Goal: Task Accomplishment & Management: Complete application form

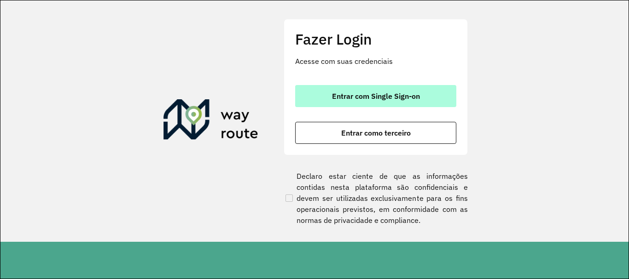
click at [404, 101] on button "Entrar com Single Sign-on" at bounding box center [375, 96] width 161 height 22
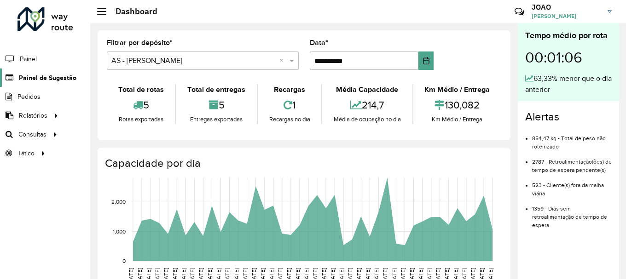
click at [63, 81] on span "Painel de Sugestão" at bounding box center [48, 78] width 58 height 10
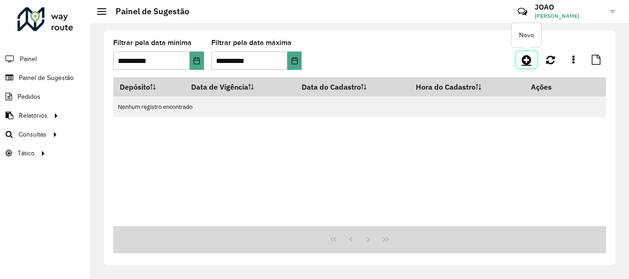
click at [527, 62] on icon at bounding box center [526, 59] width 10 height 11
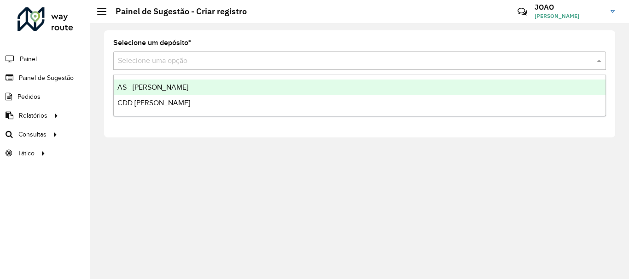
click at [173, 59] on input "text" at bounding box center [350, 61] width 465 height 11
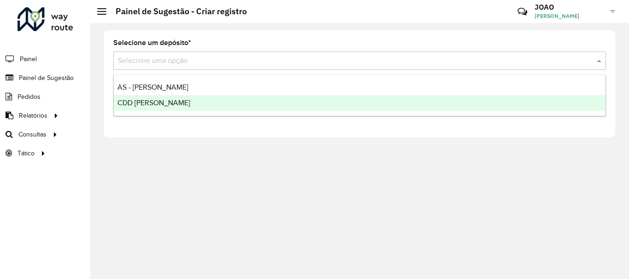
click at [157, 98] on div "CDD [PERSON_NAME]" at bounding box center [359, 103] width 491 height 16
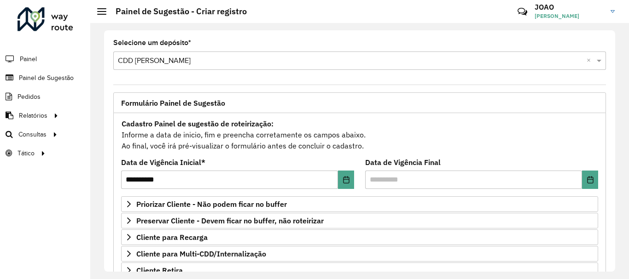
scroll to position [138, 0]
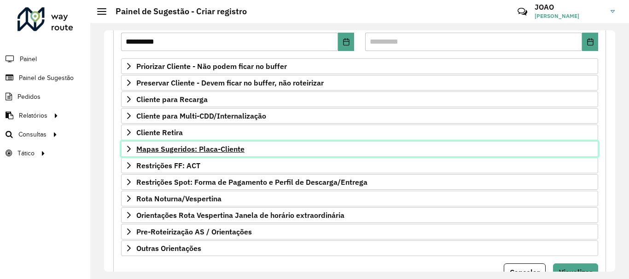
click at [222, 151] on span "Mapas Sugeridos: Placa-Cliente" at bounding box center [190, 148] width 108 height 7
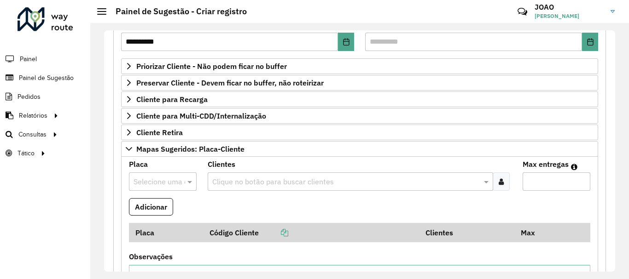
click at [221, 180] on input "text" at bounding box center [346, 182] width 272 height 11
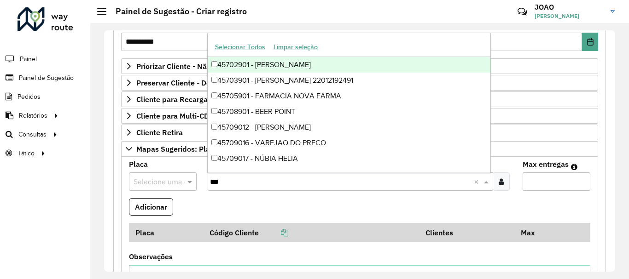
type input "****"
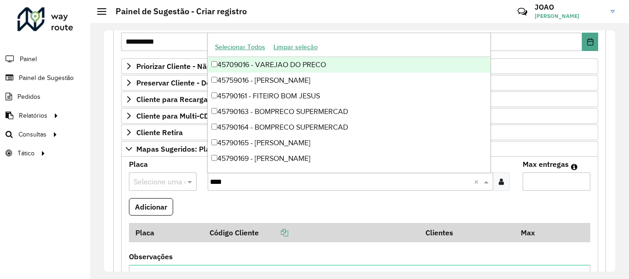
click at [295, 62] on div "45709016 - VAREJAO DO PRECO" at bounding box center [349, 65] width 283 height 16
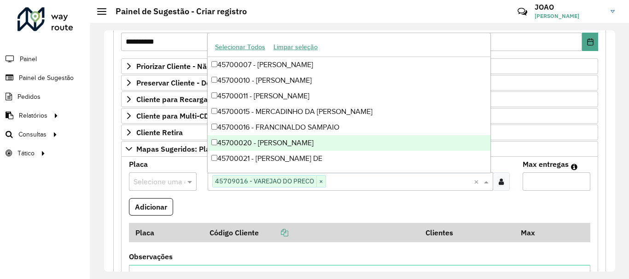
click at [150, 182] on input "text" at bounding box center [153, 182] width 40 height 11
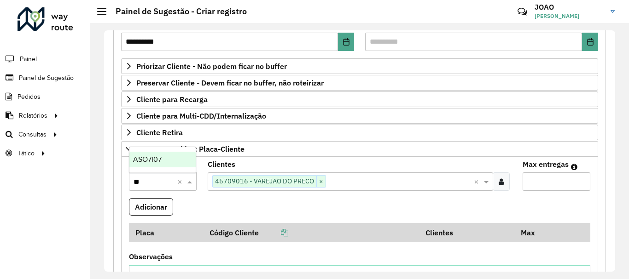
type input "***"
click at [525, 179] on input "Max entregas" at bounding box center [556, 182] width 68 height 18
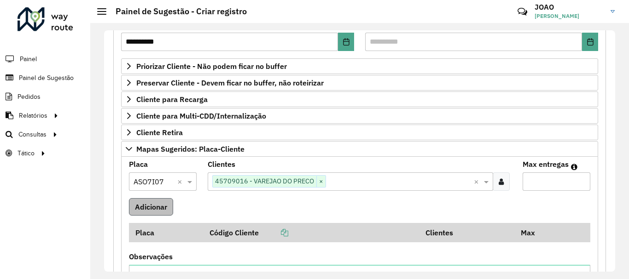
type input "*"
click at [154, 208] on button "Adicionar" at bounding box center [151, 206] width 44 height 17
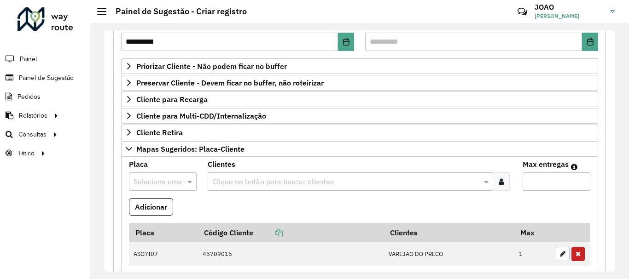
scroll to position [401, 0]
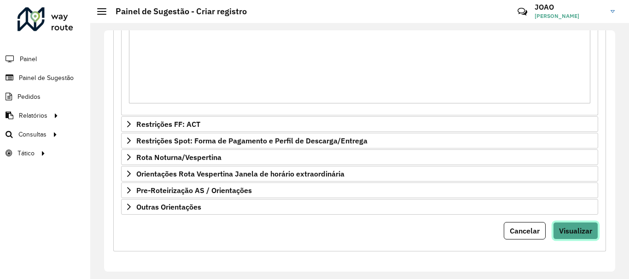
drag, startPoint x: 578, startPoint y: 229, endPoint x: 574, endPoint y: 232, distance: 5.5
click at [579, 229] on span "Visualizar" at bounding box center [575, 230] width 33 height 9
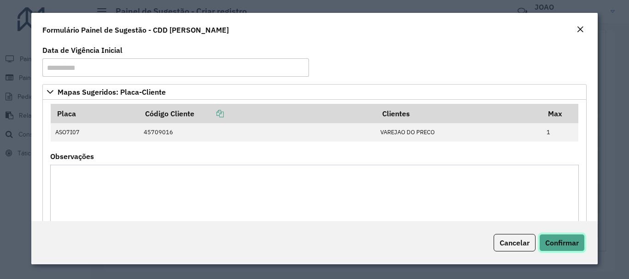
click at [564, 247] on span "Confirmar" at bounding box center [562, 242] width 34 height 9
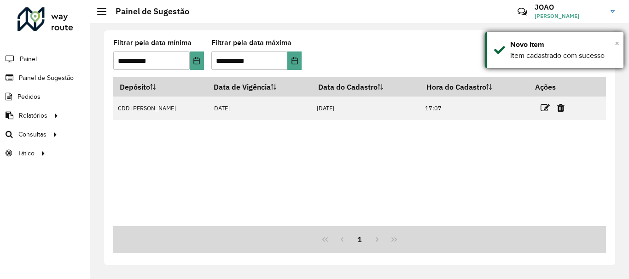
click at [616, 42] on span "×" at bounding box center [616, 43] width 5 height 10
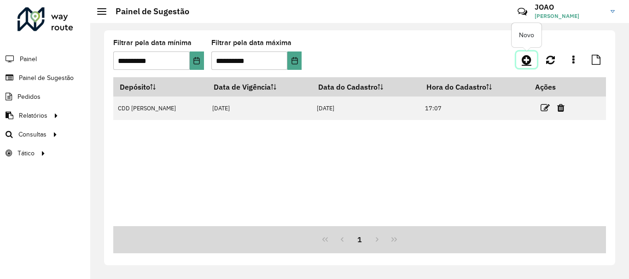
click at [528, 58] on icon at bounding box center [526, 59] width 10 height 11
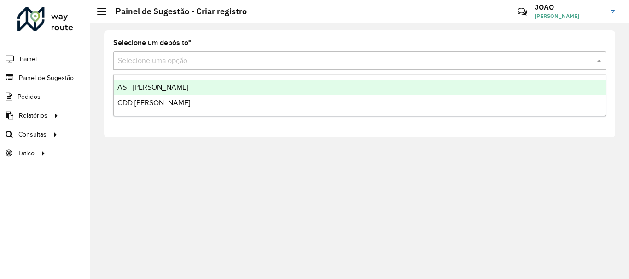
click at [166, 60] on input "text" at bounding box center [350, 61] width 465 height 11
click at [142, 91] on div "AS - [PERSON_NAME]" at bounding box center [359, 88] width 491 height 16
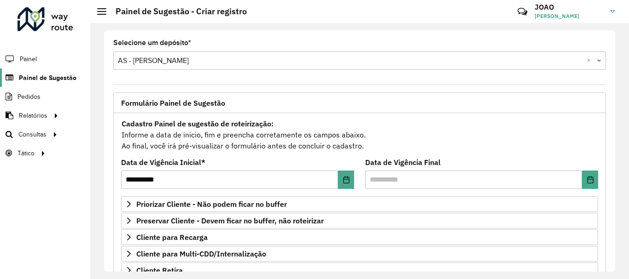
click at [57, 81] on span "Painel de Sugestão" at bounding box center [48, 78] width 58 height 10
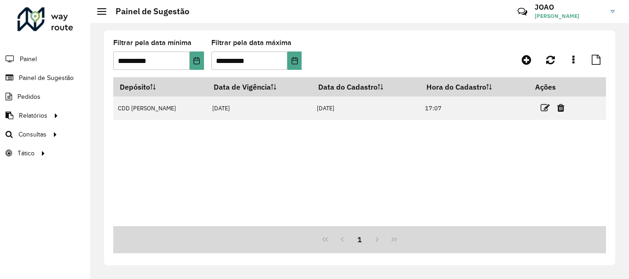
click at [544, 104] on icon at bounding box center [544, 108] width 9 height 9
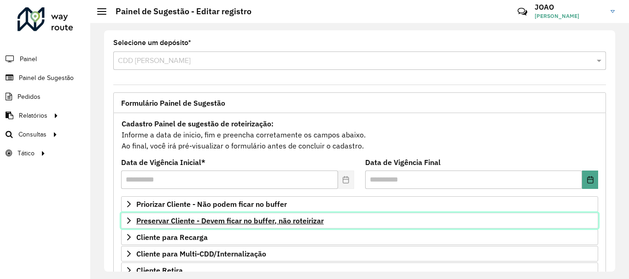
click at [228, 221] on span "Preservar Cliente - Devem ficar no buffer, não roteirizar" at bounding box center [229, 220] width 187 height 7
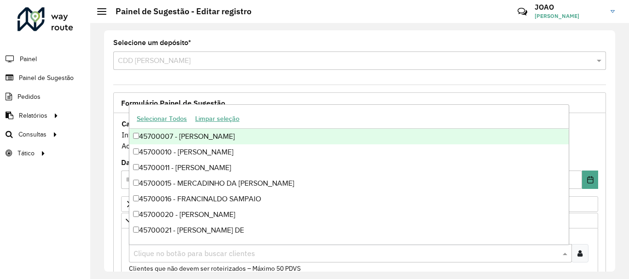
click at [191, 249] on input "text" at bounding box center [345, 254] width 429 height 11
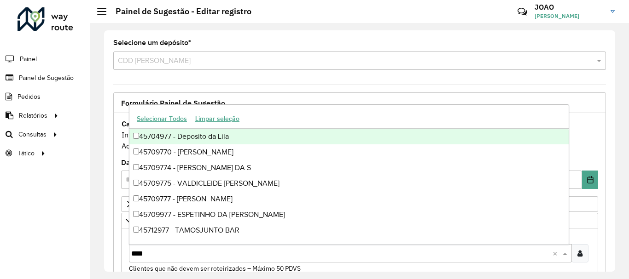
type input "*****"
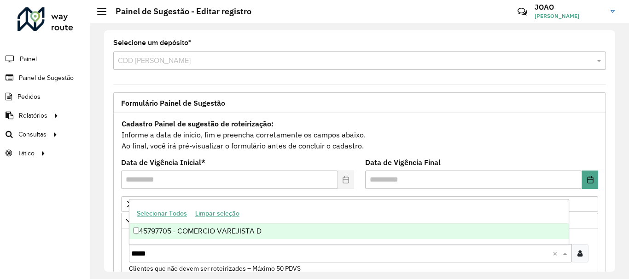
click at [232, 237] on div "45797705 - COMERCIO VAREJISTA D" at bounding box center [348, 232] width 439 height 16
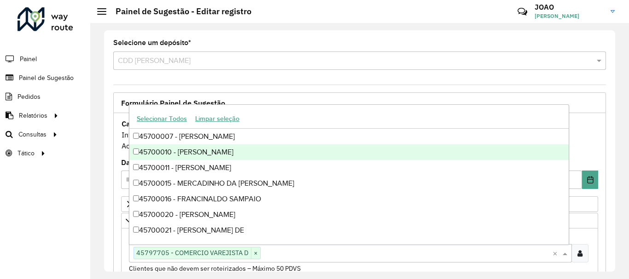
click at [599, 127] on formly-field "Cadastro Painel de sugestão de roteirização: Informe a data de inicio, fim e pr…" at bounding box center [360, 138] width 488 height 41
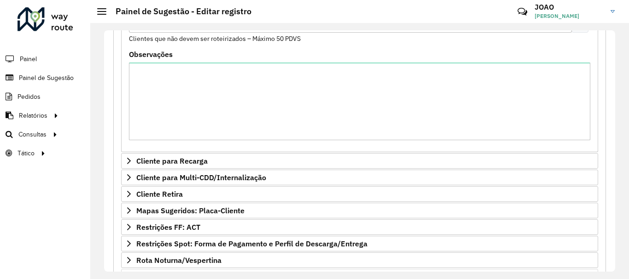
scroll to position [333, 0]
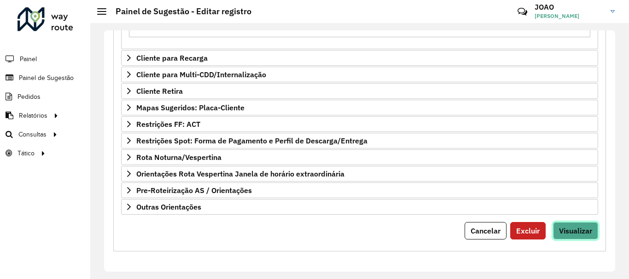
click at [579, 233] on span "Visualizar" at bounding box center [575, 230] width 33 height 9
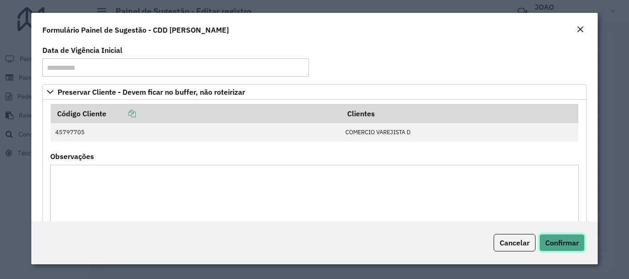
click at [566, 247] on span "Confirmar" at bounding box center [562, 242] width 34 height 9
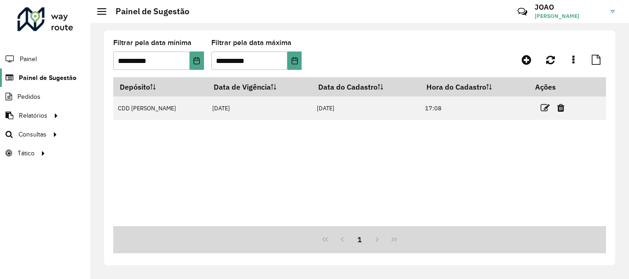
click at [48, 81] on span "Painel de Sugestão" at bounding box center [48, 78] width 58 height 10
click at [526, 57] on icon at bounding box center [526, 59] width 10 height 11
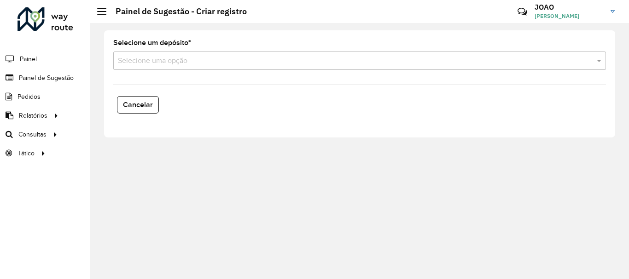
click at [168, 59] on input "text" at bounding box center [350, 61] width 465 height 11
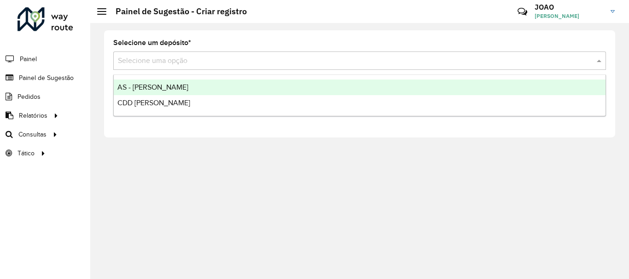
click at [132, 87] on span "AS - [PERSON_NAME]" at bounding box center [152, 87] width 71 height 8
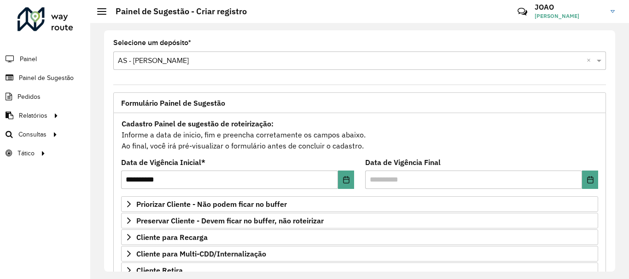
click at [619, 38] on div "**********" at bounding box center [359, 151] width 538 height 256
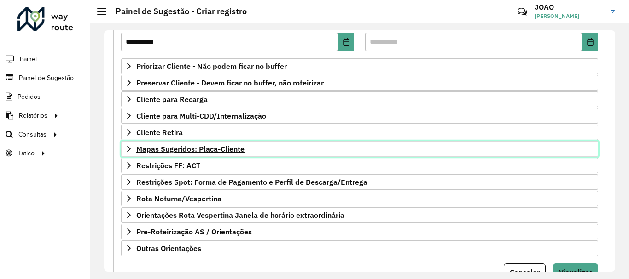
click at [231, 150] on span "Mapas Sugeridos: Placa-Cliente" at bounding box center [190, 148] width 108 height 7
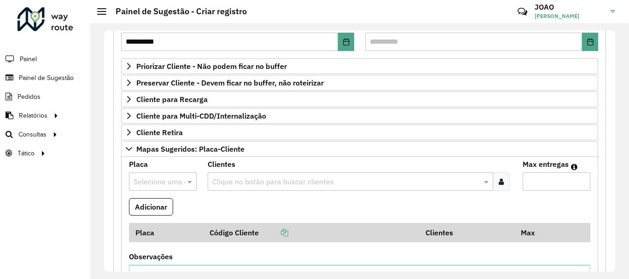
click at [278, 183] on input "text" at bounding box center [346, 182] width 272 height 11
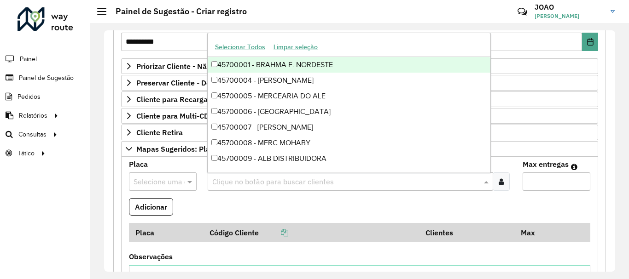
paste input "*****"
type input "*****"
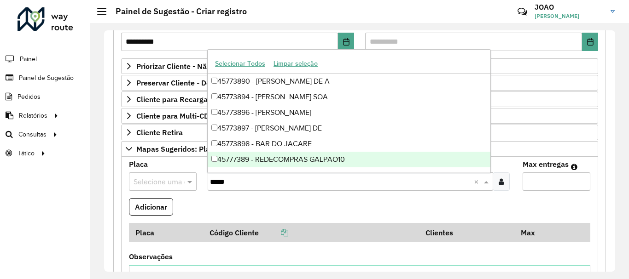
click at [280, 163] on div "45777389 - REDECOMPRAS GALPAO10" at bounding box center [349, 160] width 283 height 16
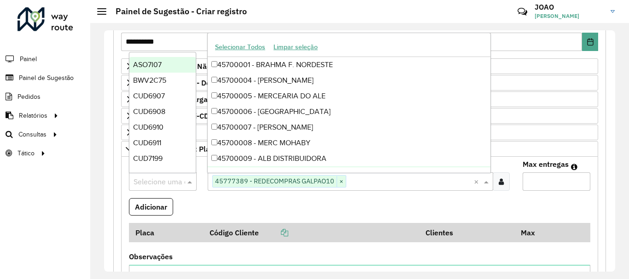
click at [162, 181] on input "text" at bounding box center [153, 182] width 40 height 11
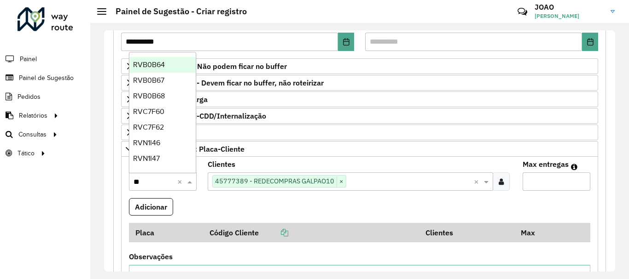
type input "***"
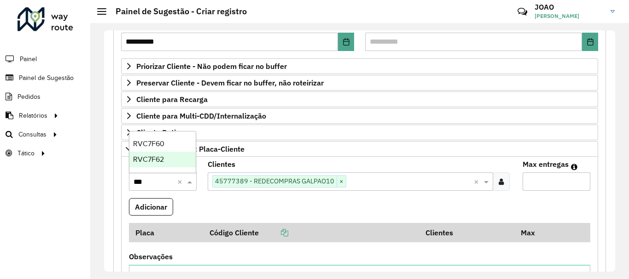
click at [162, 158] on span "RVC7F62" at bounding box center [148, 160] width 31 height 8
click at [548, 179] on input "Max entregas" at bounding box center [556, 182] width 68 height 18
type input "*"
drag, startPoint x: 413, startPoint y: 198, endPoint x: 396, endPoint y: 194, distance: 17.1
click at [413, 198] on formly-field "Adicionar" at bounding box center [359, 210] width 472 height 25
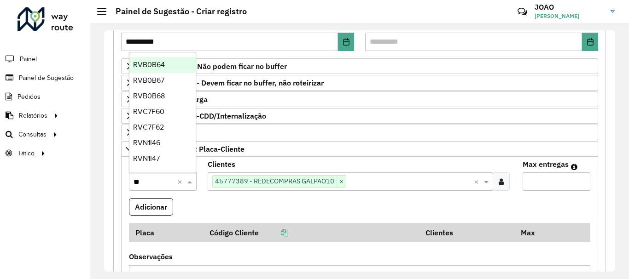
type input "***"
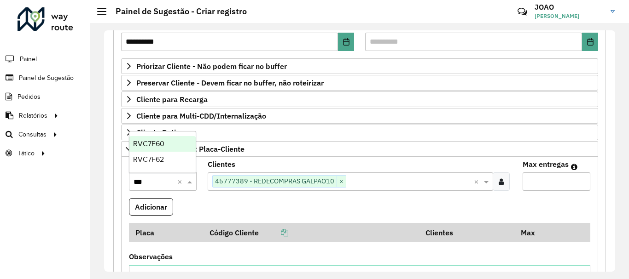
click at [140, 146] on span "RVC7F60" at bounding box center [148, 144] width 31 height 8
click at [167, 208] on button "Adicionar" at bounding box center [151, 206] width 44 height 17
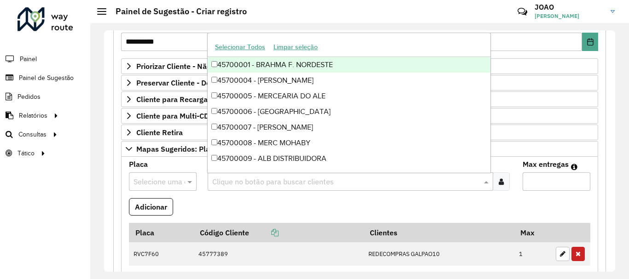
click at [238, 182] on input "text" at bounding box center [346, 182] width 272 height 11
paste input "*****"
type input "*****"
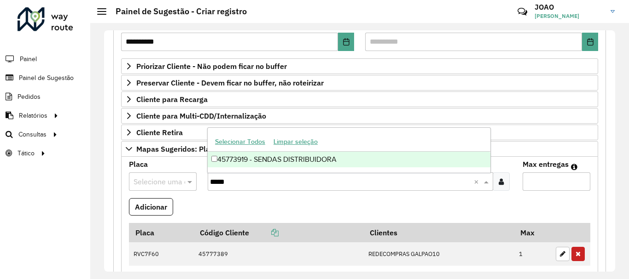
click at [249, 158] on div "45773919 - SENDAS DISTRIBUIDORA" at bounding box center [349, 160] width 283 height 16
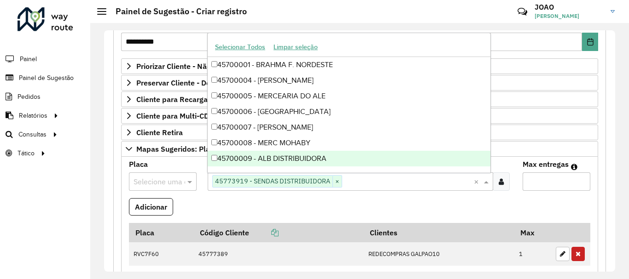
click at [145, 181] on input "text" at bounding box center [153, 182] width 40 height 11
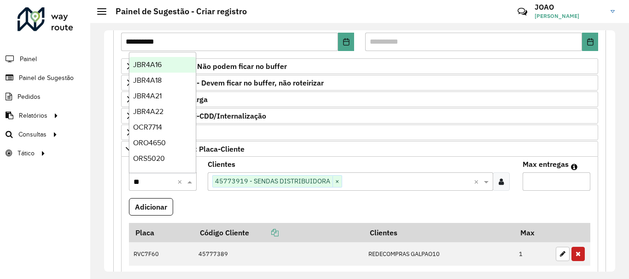
type input "***"
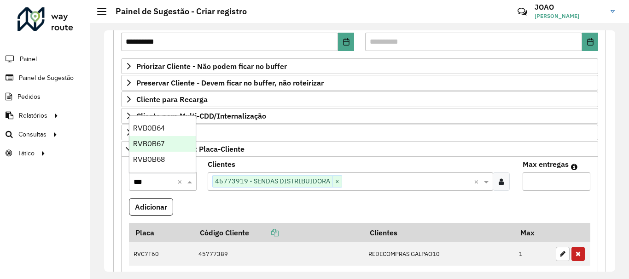
click at [149, 141] on span "RVB0B67" at bounding box center [148, 144] width 31 height 8
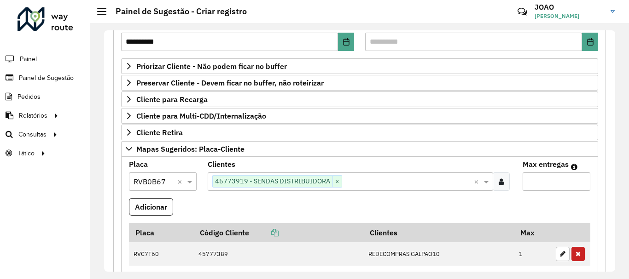
click at [538, 185] on input "Max entregas" at bounding box center [556, 182] width 68 height 18
type input "*"
click at [146, 212] on button "Adicionar" at bounding box center [151, 206] width 44 height 17
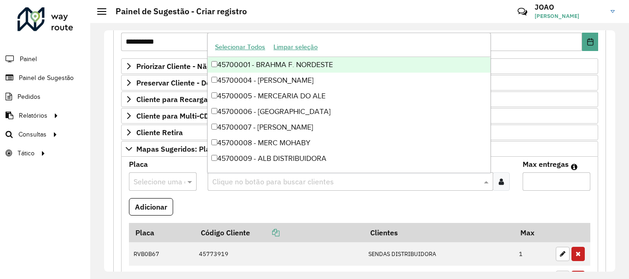
click at [244, 178] on input "text" at bounding box center [346, 182] width 272 height 11
paste input "*****"
type input "*****"
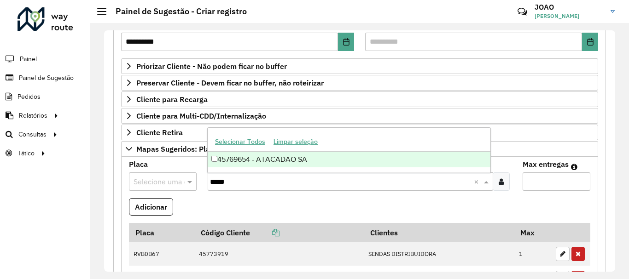
click at [258, 158] on div "45769654 - ATACADAO SA" at bounding box center [349, 160] width 283 height 16
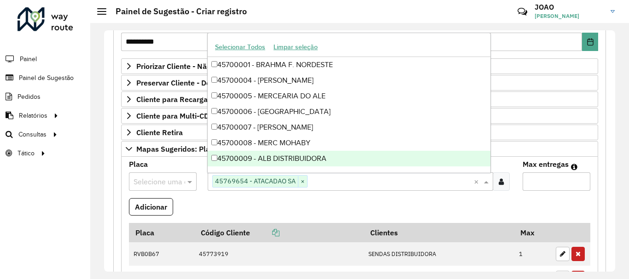
click at [145, 181] on input "text" at bounding box center [153, 182] width 40 height 11
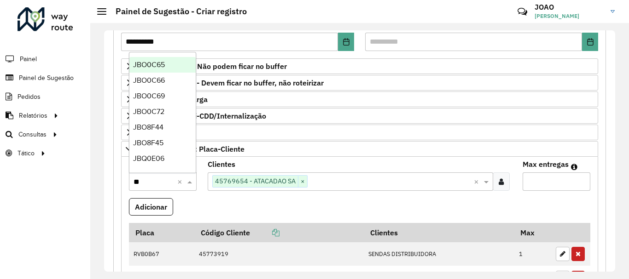
type input "***"
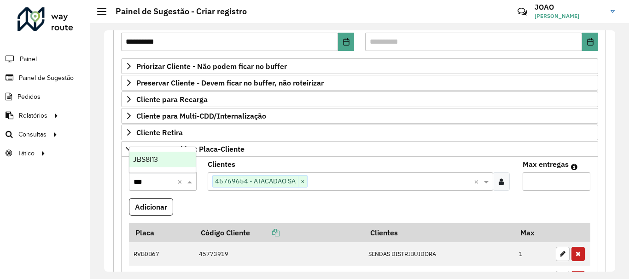
click at [157, 158] on span "JBS8I13" at bounding box center [145, 160] width 25 height 8
click at [536, 185] on input "Max entregas" at bounding box center [556, 182] width 68 height 18
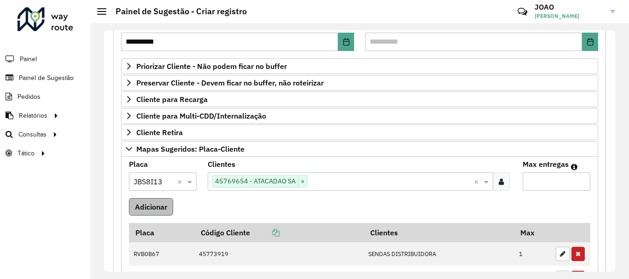
type input "*"
click at [151, 207] on button "Adicionar" at bounding box center [151, 206] width 44 height 17
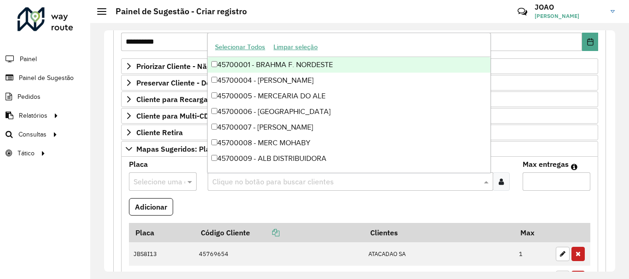
click at [238, 183] on input "text" at bounding box center [346, 182] width 272 height 11
paste input "*****"
type input "*****"
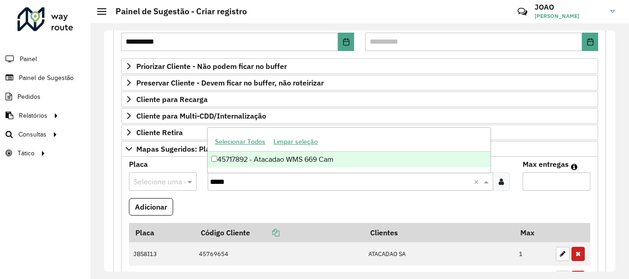
click at [254, 162] on div "45717892 - Atacadao WMS 669 Cam" at bounding box center [349, 160] width 283 height 16
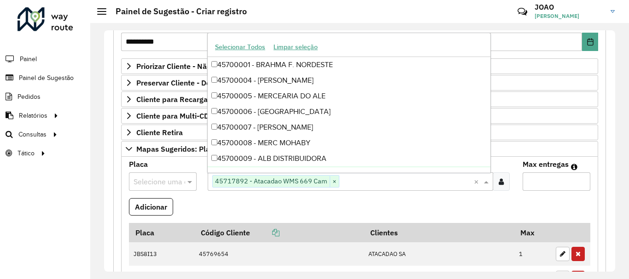
click at [175, 182] on div at bounding box center [163, 182] width 68 height 12
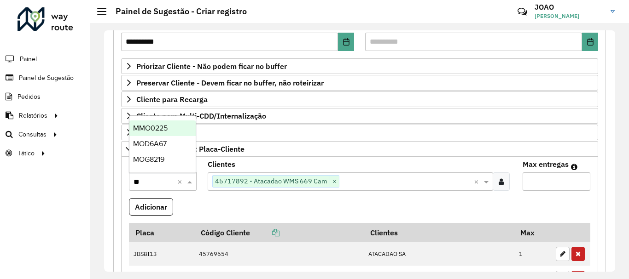
type input "***"
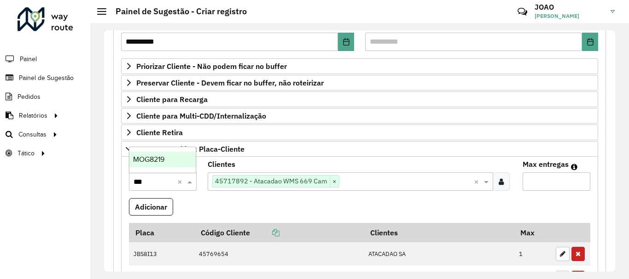
click at [164, 161] on span "MOG8219" at bounding box center [148, 160] width 31 height 8
click at [530, 184] on input "Max entregas" at bounding box center [556, 182] width 68 height 18
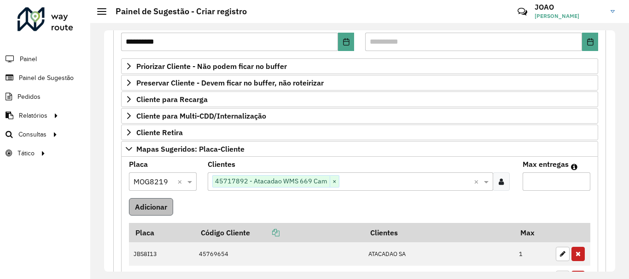
type input "*"
click at [146, 207] on button "Adicionar" at bounding box center [151, 206] width 44 height 17
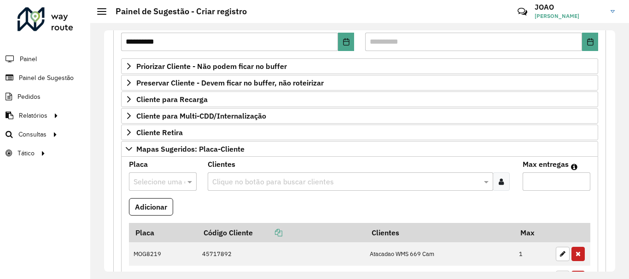
click at [239, 177] on input "text" at bounding box center [346, 182] width 272 height 11
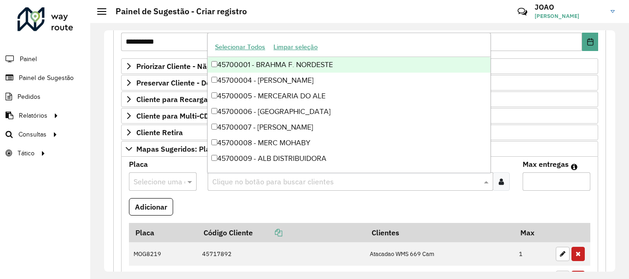
paste input "*****"
type input "*****"
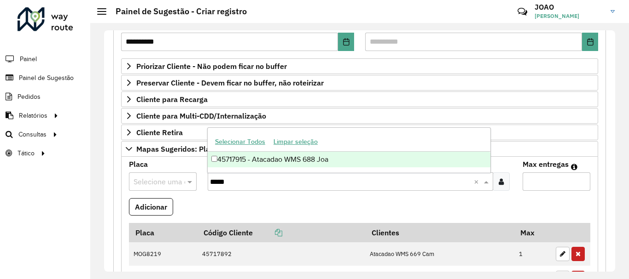
click at [237, 159] on div "45717915 - Atacadao WMS 688 Joa" at bounding box center [349, 160] width 283 height 16
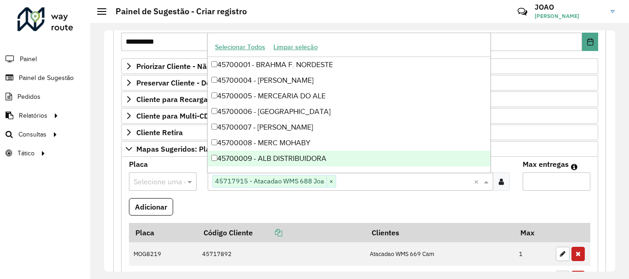
click at [149, 183] on input "text" at bounding box center [153, 182] width 40 height 11
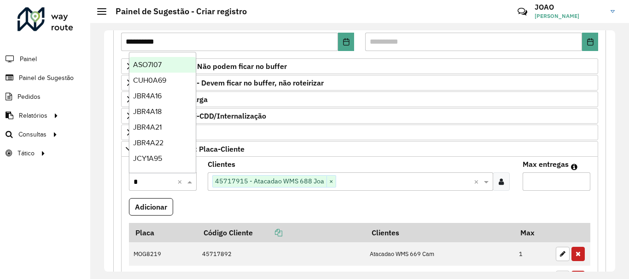
type input "**"
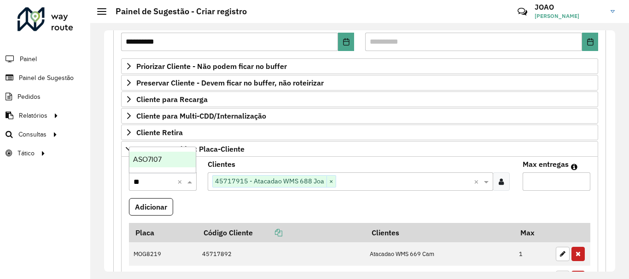
drag, startPoint x: 160, startPoint y: 162, endPoint x: 165, endPoint y: 164, distance: 5.2
click at [160, 162] on span "ASO7I07" at bounding box center [147, 160] width 29 height 8
click at [551, 183] on input "Max entregas" at bounding box center [556, 182] width 68 height 18
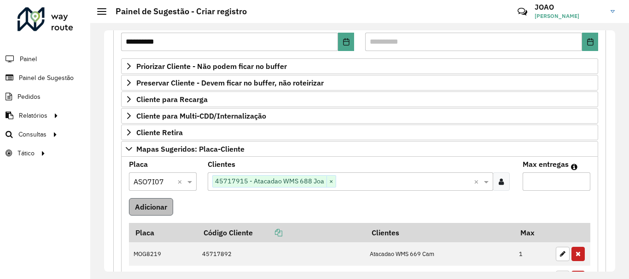
type input "*"
drag, startPoint x: 141, startPoint y: 206, endPoint x: 153, endPoint y: 201, distance: 13.2
click at [141, 206] on button "Adicionar" at bounding box center [151, 206] width 44 height 17
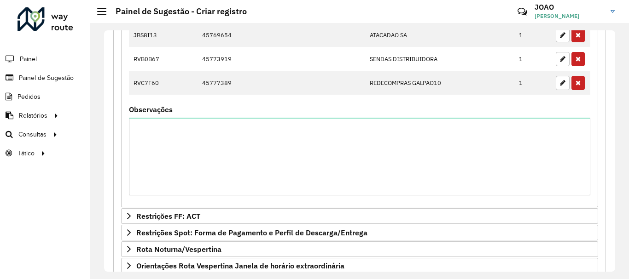
scroll to position [497, 0]
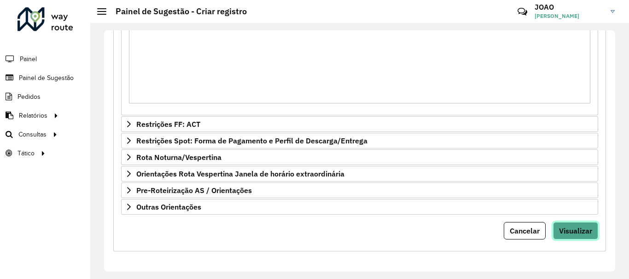
click at [579, 230] on span "Visualizar" at bounding box center [575, 230] width 33 height 9
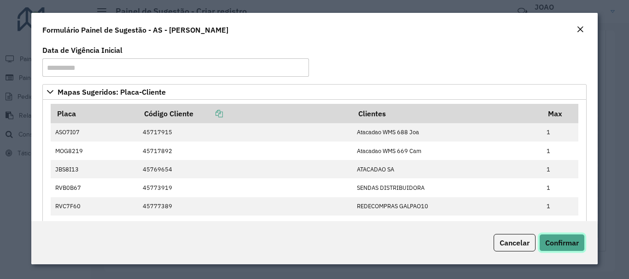
click at [571, 237] on button "Confirmar" at bounding box center [562, 242] width 46 height 17
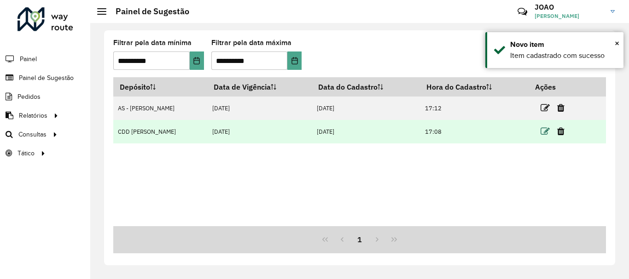
click at [542, 131] on icon at bounding box center [544, 131] width 9 height 9
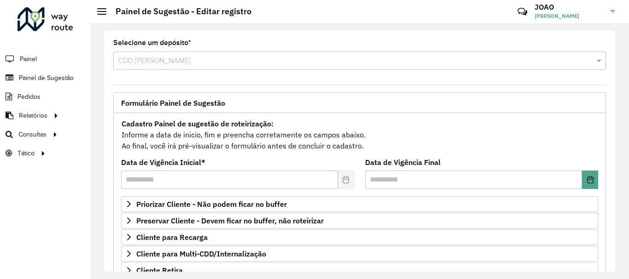
scroll to position [92, 0]
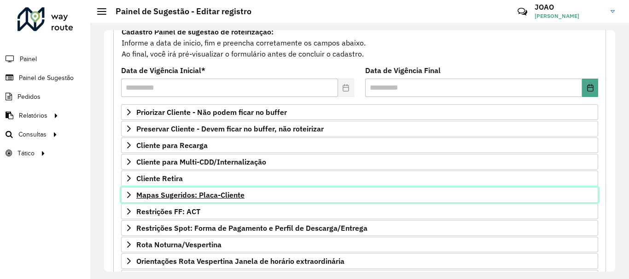
click at [218, 195] on span "Mapas Sugeridos: Placa-Cliente" at bounding box center [190, 194] width 108 height 7
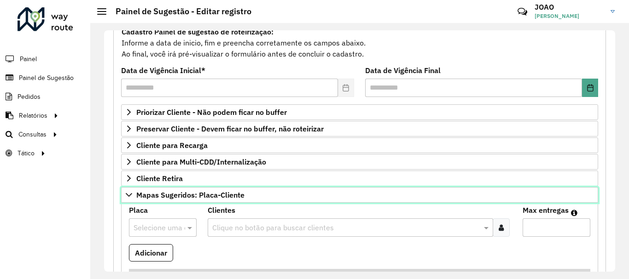
scroll to position [230, 0]
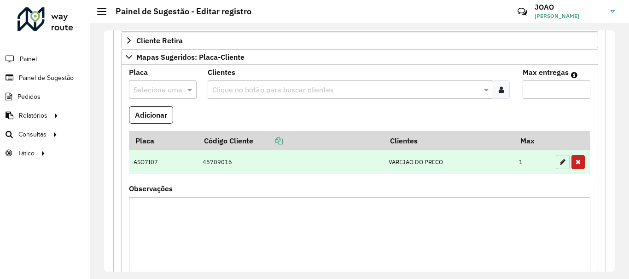
click at [560, 162] on icon "button" at bounding box center [563, 162] width 6 height 6
type input "*"
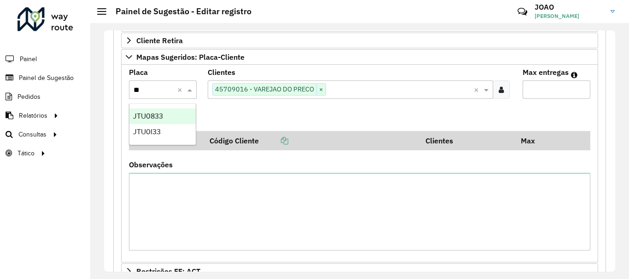
type input "***"
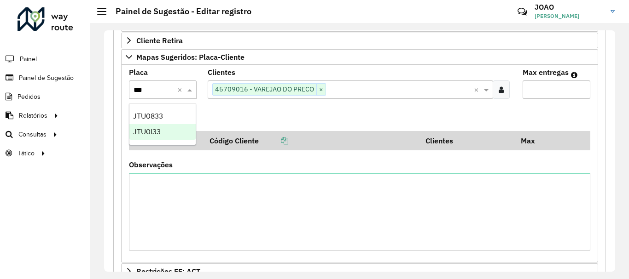
click at [156, 132] on span "JTU0I33" at bounding box center [147, 132] width 28 height 8
click at [138, 114] on button "Adicionar" at bounding box center [151, 114] width 44 height 17
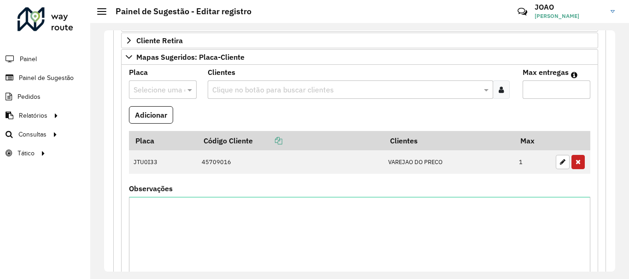
scroll to position [401, 0]
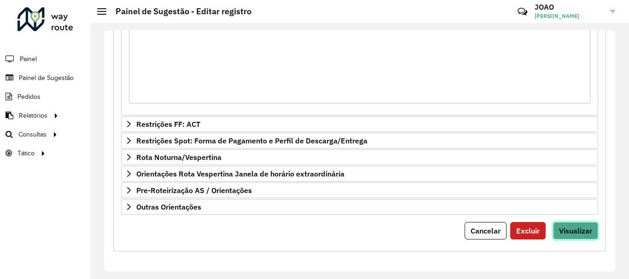
click at [572, 225] on button "Visualizar" at bounding box center [575, 230] width 45 height 17
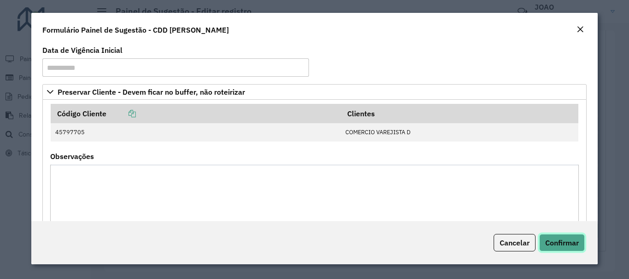
click at [549, 243] on span "Confirmar" at bounding box center [562, 242] width 34 height 9
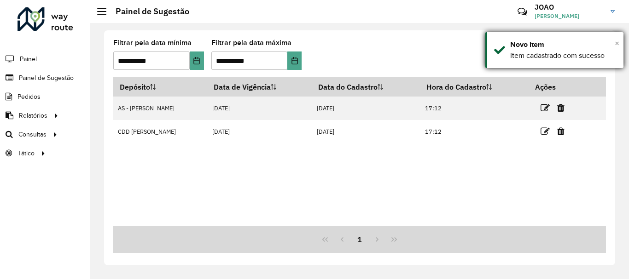
click at [615, 42] on span "×" at bounding box center [616, 43] width 5 height 10
